Goal: Task Accomplishment & Management: Manage account settings

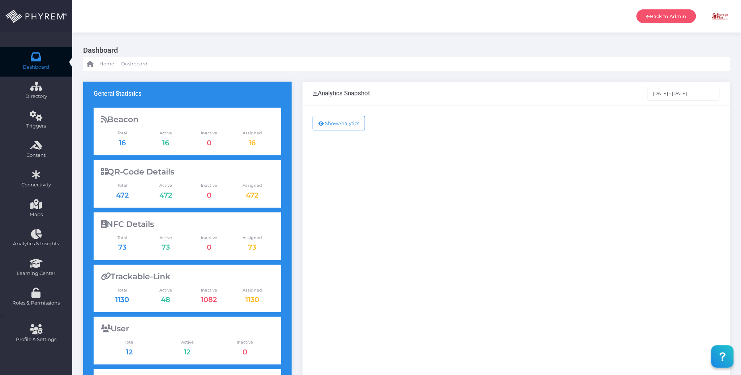
click at [359, 233] on div "Show Analytics" at bounding box center [515, 293] width 427 height 377
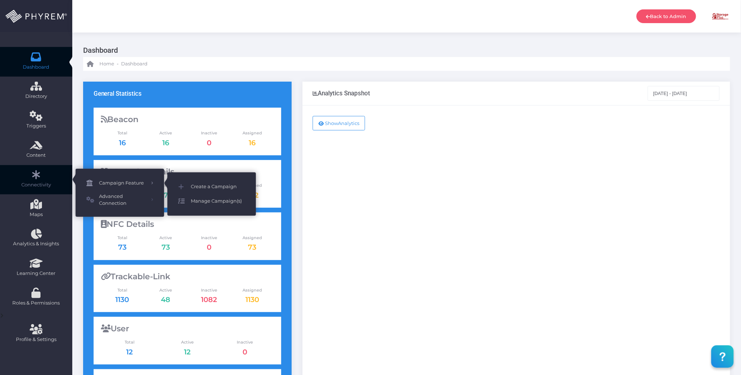
click at [208, 199] on span "Manage Campaign(s)" at bounding box center [218, 201] width 54 height 9
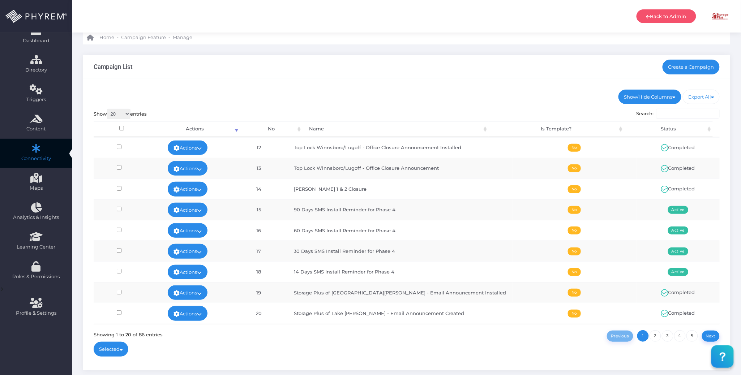
scroll to position [48, 0]
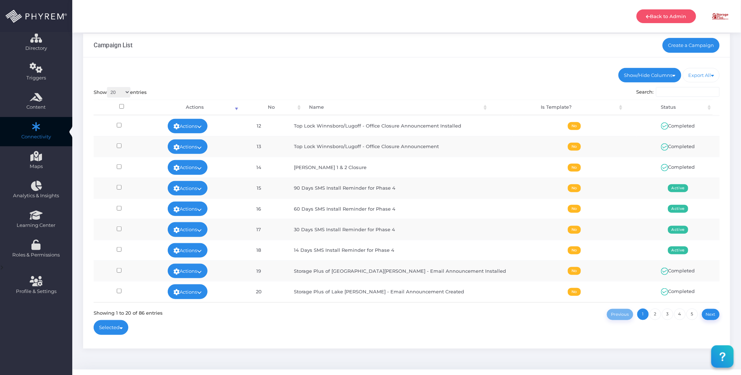
click at [488, 321] on div at bounding box center [407, 323] width 626 height 7
click at [480, 72] on ul "Show/Hide Columns No Name Is Template? Status" at bounding box center [407, 75] width 626 height 14
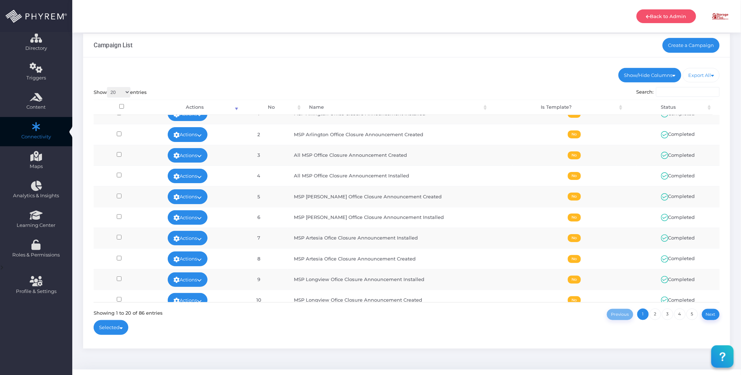
scroll to position [0, 0]
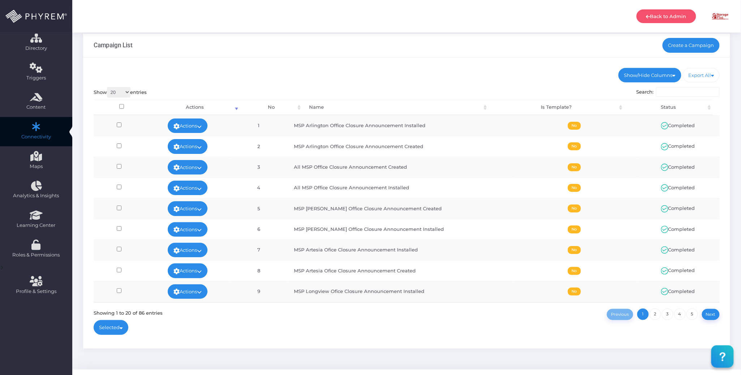
click at [450, 69] on ul "Show/Hide Columns No Name Is Template? Status" at bounding box center [407, 75] width 626 height 14
click at [485, 77] on ul "Show/Hide Columns No Name Is Template? Status" at bounding box center [407, 75] width 626 height 14
click at [485, 71] on ul "Show/Hide Columns No Name Is Template? Status" at bounding box center [407, 75] width 626 height 14
click at [402, 74] on ul "Show/Hide Columns No Name Is Template? Status" at bounding box center [407, 75] width 626 height 14
click at [343, 64] on div "Show/Hide Columns No Name Is Template? Status DONE" at bounding box center [406, 202] width 647 height 291
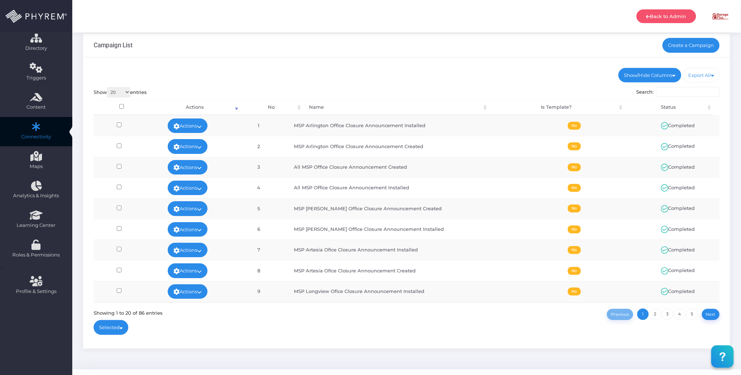
click at [359, 60] on div "Show/Hide Columns No Name Is Template? Status DONE" at bounding box center [406, 202] width 647 height 291
click at [421, 78] on ul "Show/Hide Columns No Name Is Template? Status" at bounding box center [407, 75] width 626 height 14
click at [662, 16] on link "Back to Admin" at bounding box center [666, 16] width 60 height 14
